Goal: Find specific page/section: Find specific page/section

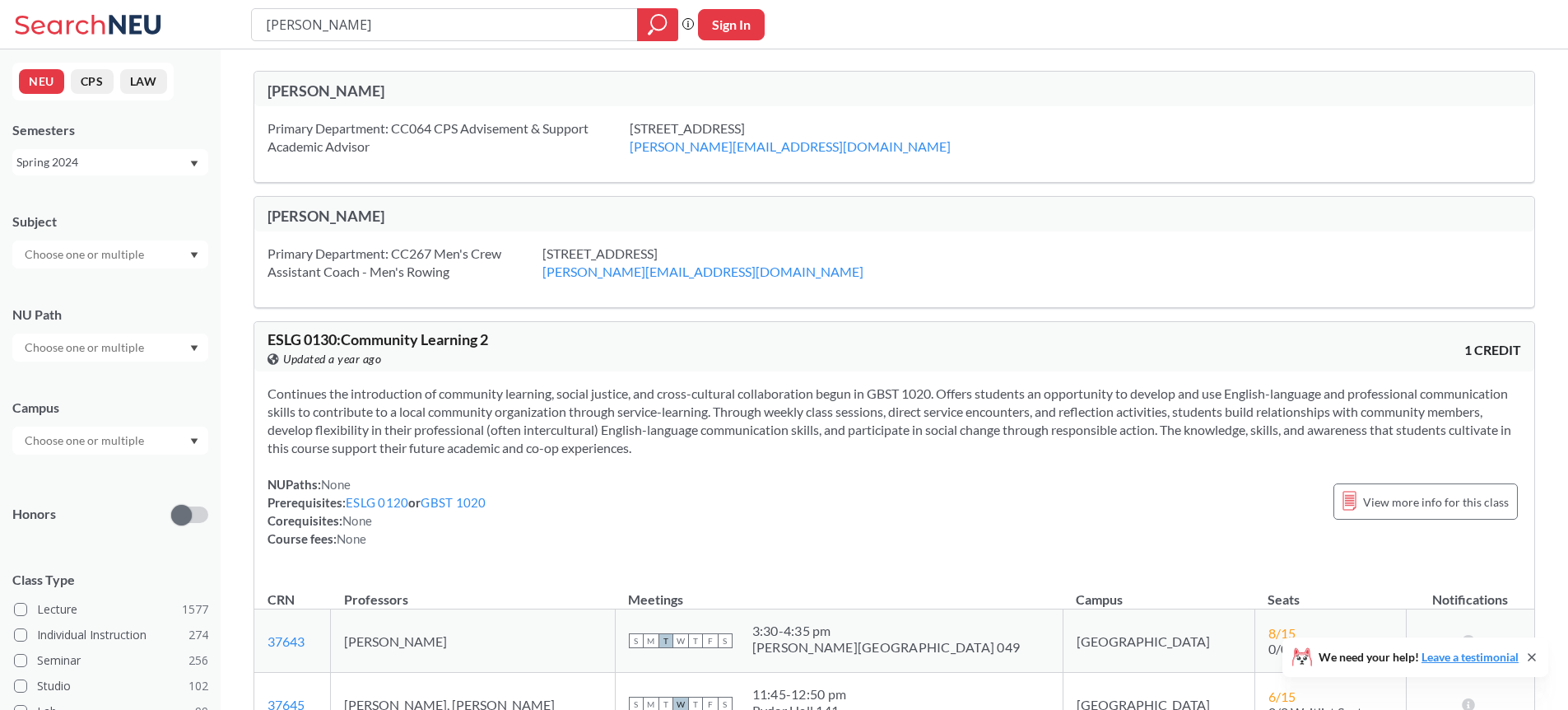
click at [801, 282] on div "Primary Department: CC267 Men's Crew Assistant Coach - Men's Rowing [STREET_ADD…" at bounding box center [894, 269] width 1279 height 76
drag, startPoint x: 372, startPoint y: 121, endPoint x: 470, endPoint y: 115, distance: 98.2
click at [470, 115] on div "Primary Department: CC064 CPS Advisement & Support Academic Advisor [STREET_ADD…" at bounding box center [894, 144] width 1279 height 76
drag, startPoint x: 485, startPoint y: 125, endPoint x: 533, endPoint y: 122, distance: 48.1
click at [533, 122] on div "Primary Department: CC064 CPS Advisement & Support Academic Advisor" at bounding box center [447, 137] width 362 height 36
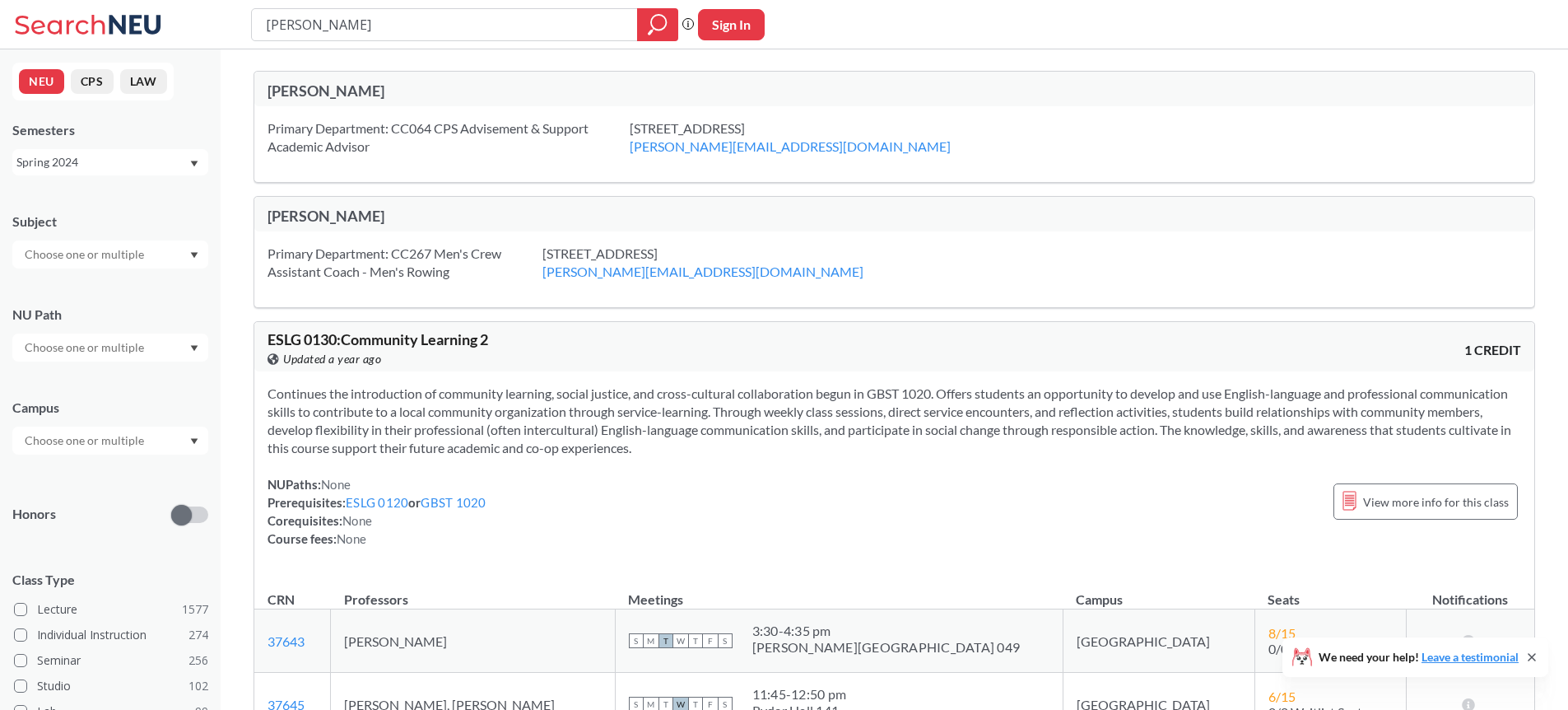
click at [548, 123] on div "Primary Department: CC064 CPS Advisement & Support Academic Advisor" at bounding box center [447, 137] width 362 height 36
drag, startPoint x: 567, startPoint y: 126, endPoint x: 479, endPoint y: 139, distance: 89.0
click at [481, 138] on div "Primary Department: CC064 CPS Advisement & Support Academic Advisor" at bounding box center [447, 137] width 362 height 36
drag, startPoint x: 410, startPoint y: 149, endPoint x: 472, endPoint y: 137, distance: 63.2
click at [471, 137] on div "Primary Department: CC064 CPS Advisement & Support Academic Advisor" at bounding box center [447, 137] width 362 height 36
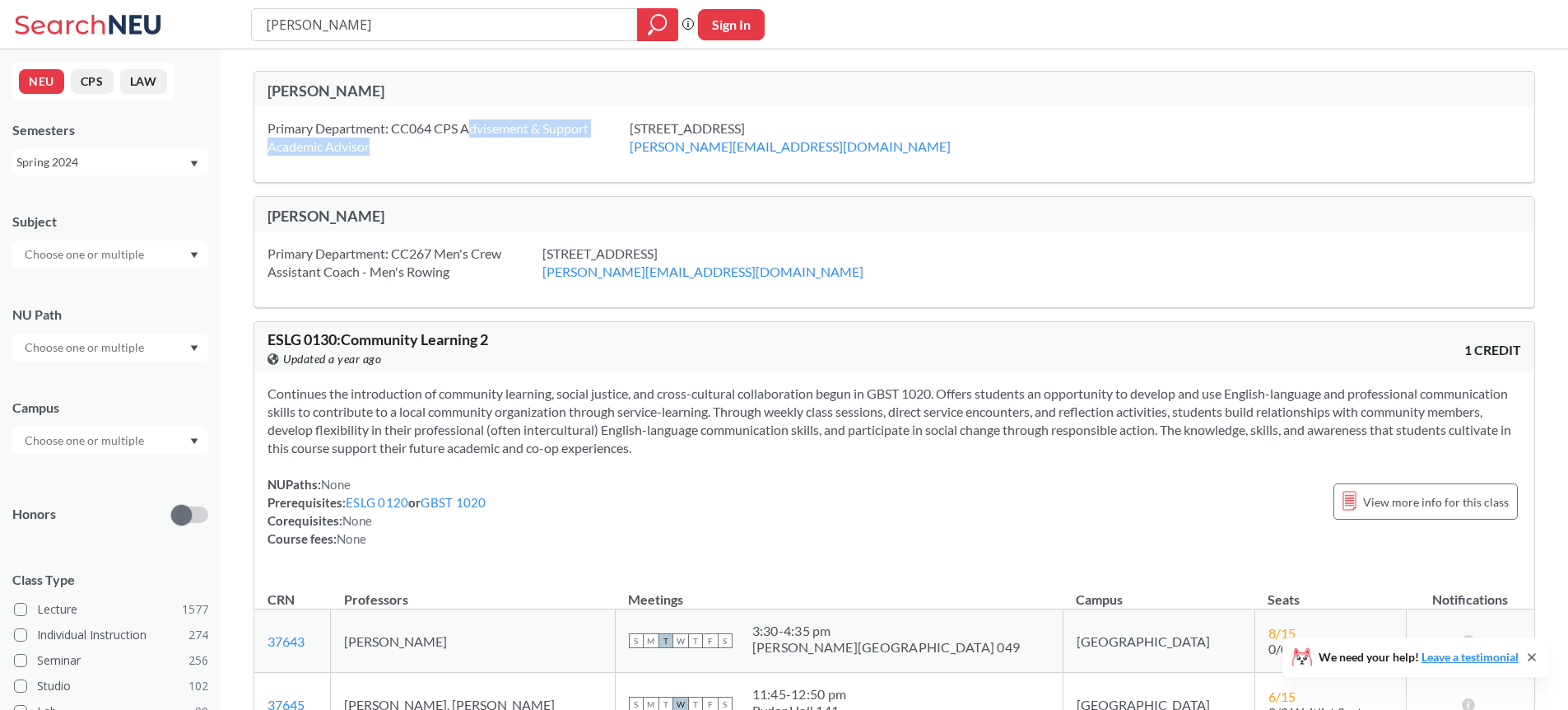
click at [481, 138] on div "Primary Department: CC064 CPS Advisement & Support Academic Advisor" at bounding box center [447, 137] width 362 height 36
